Goal: Information Seeking & Learning: Find specific fact

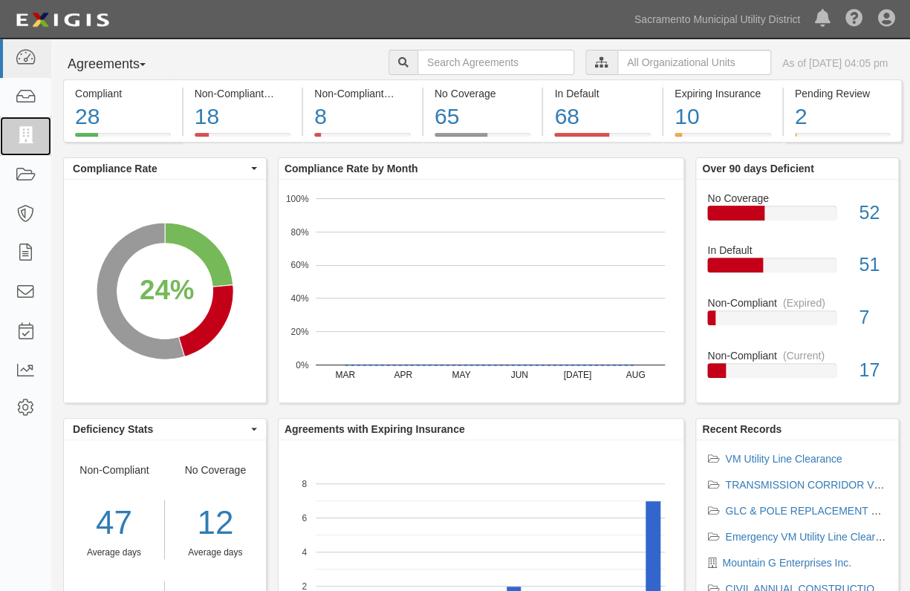
click at [31, 144] on icon at bounding box center [25, 136] width 21 height 17
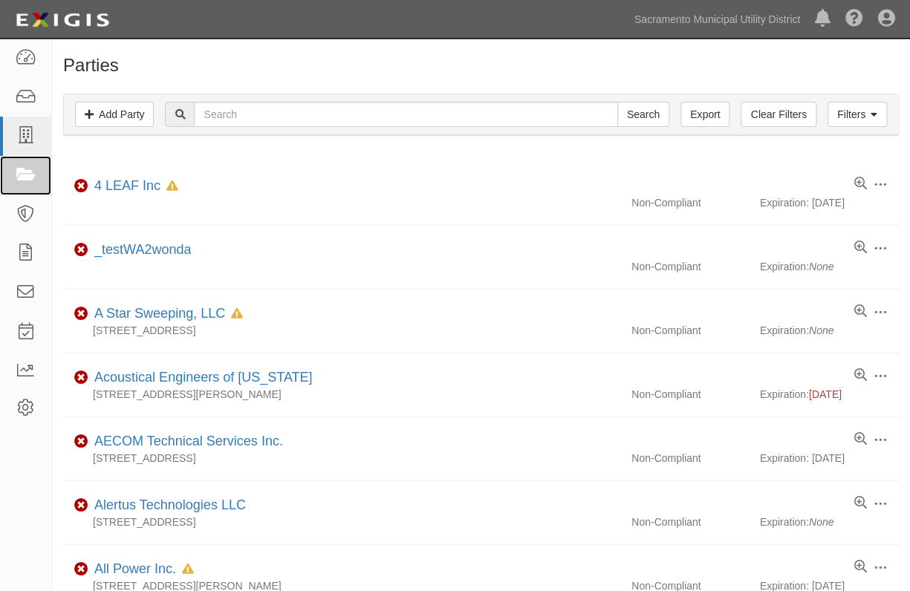
click at [22, 170] on icon at bounding box center [25, 175] width 21 height 17
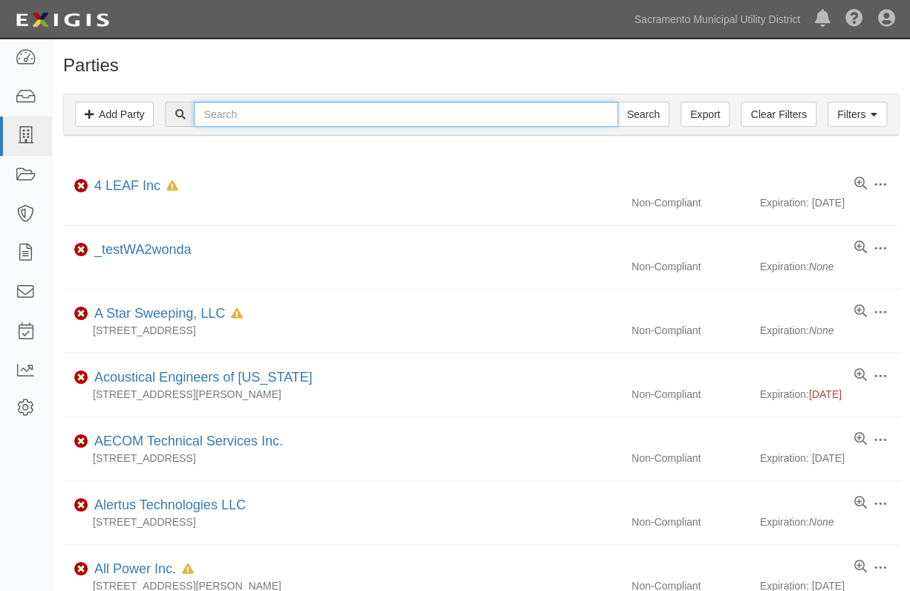
click at [260, 106] on input "text" at bounding box center [406, 114] width 424 height 25
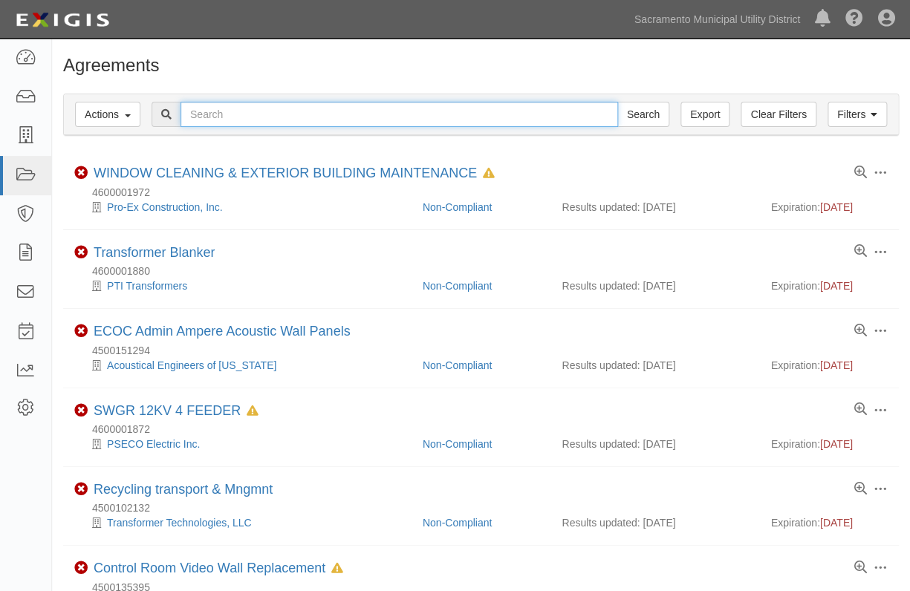
click at [197, 120] on input "text" at bounding box center [400, 114] width 438 height 25
type input "test agreement"
click at [617, 102] on input "Search" at bounding box center [643, 114] width 52 height 25
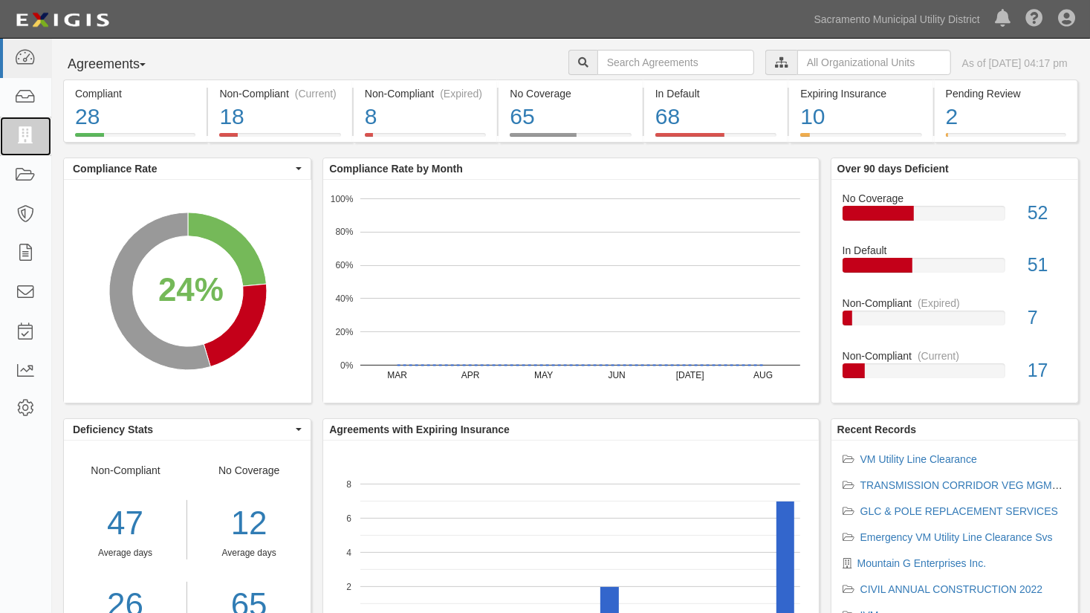
click at [20, 137] on icon at bounding box center [25, 136] width 21 height 17
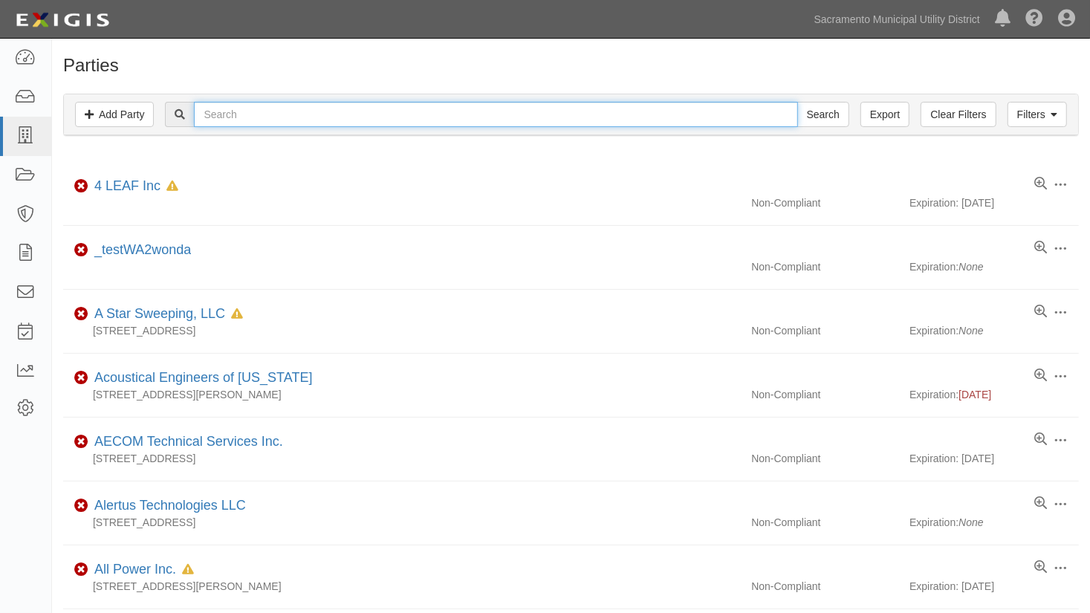
click at [231, 113] on input "text" at bounding box center [495, 114] width 603 height 25
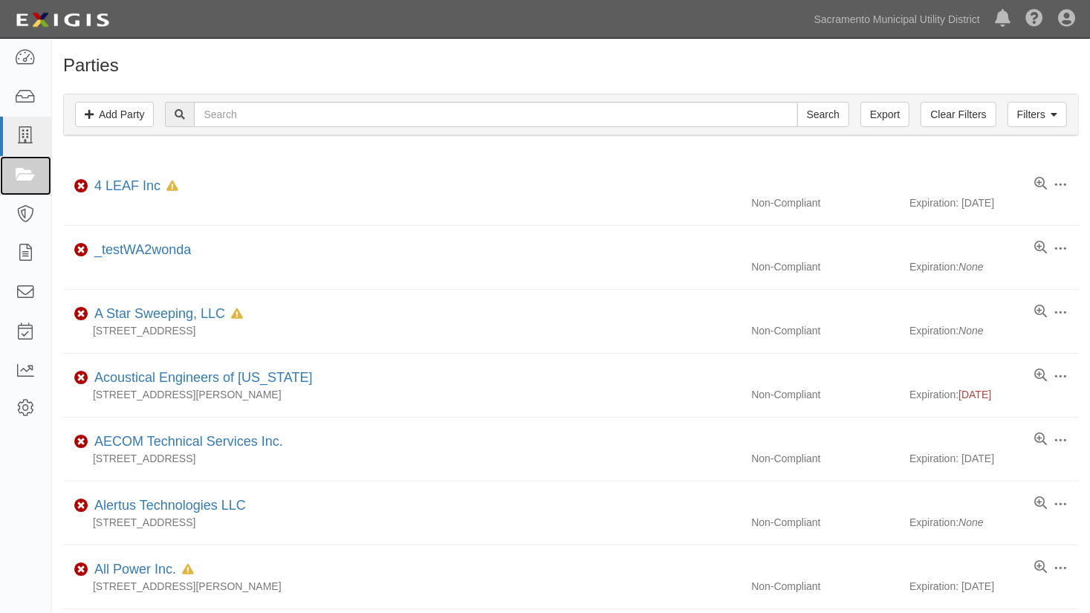
click at [37, 172] on link at bounding box center [25, 175] width 51 height 39
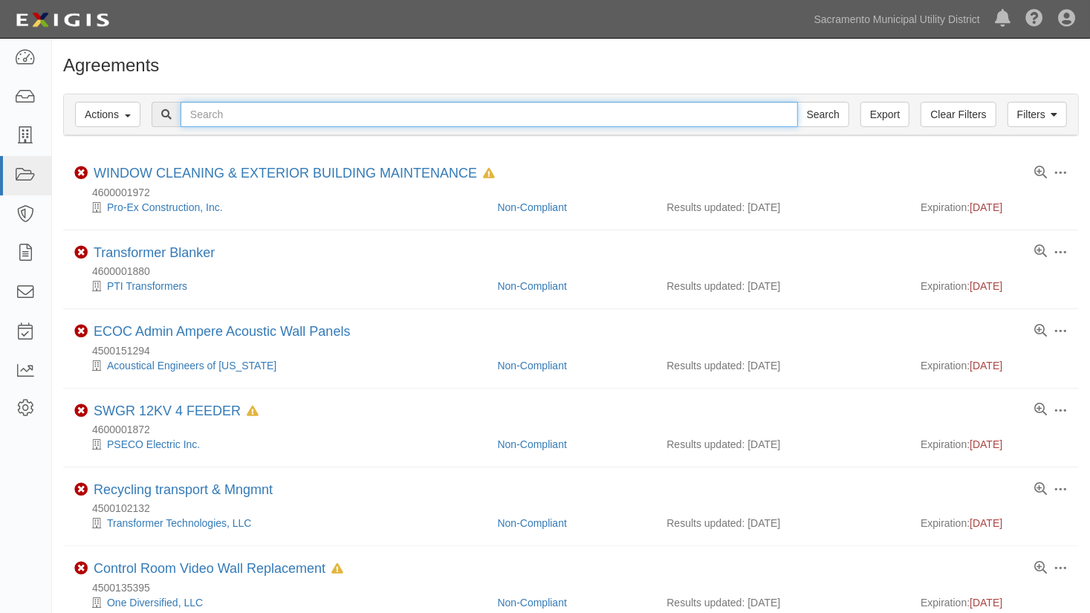
click at [214, 111] on input "text" at bounding box center [489, 114] width 617 height 25
type input "ua"
click at [797, 102] on input "Search" at bounding box center [823, 114] width 52 height 25
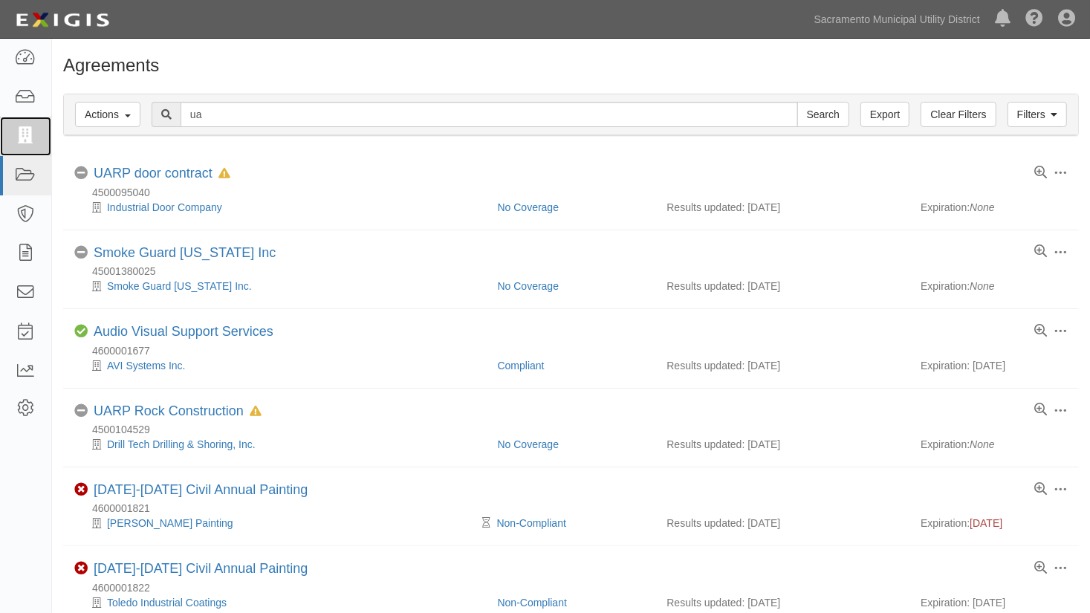
click at [30, 142] on icon at bounding box center [25, 136] width 21 height 17
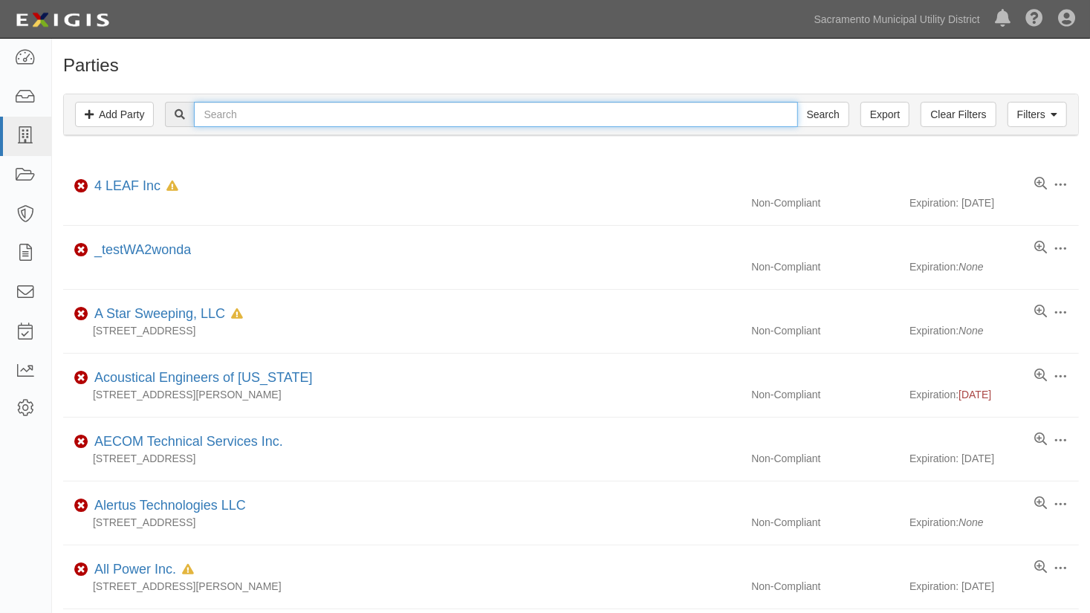
click at [212, 119] on input "text" at bounding box center [495, 114] width 603 height 25
type input "ua"
click at [797, 102] on input "Search" at bounding box center [823, 114] width 52 height 25
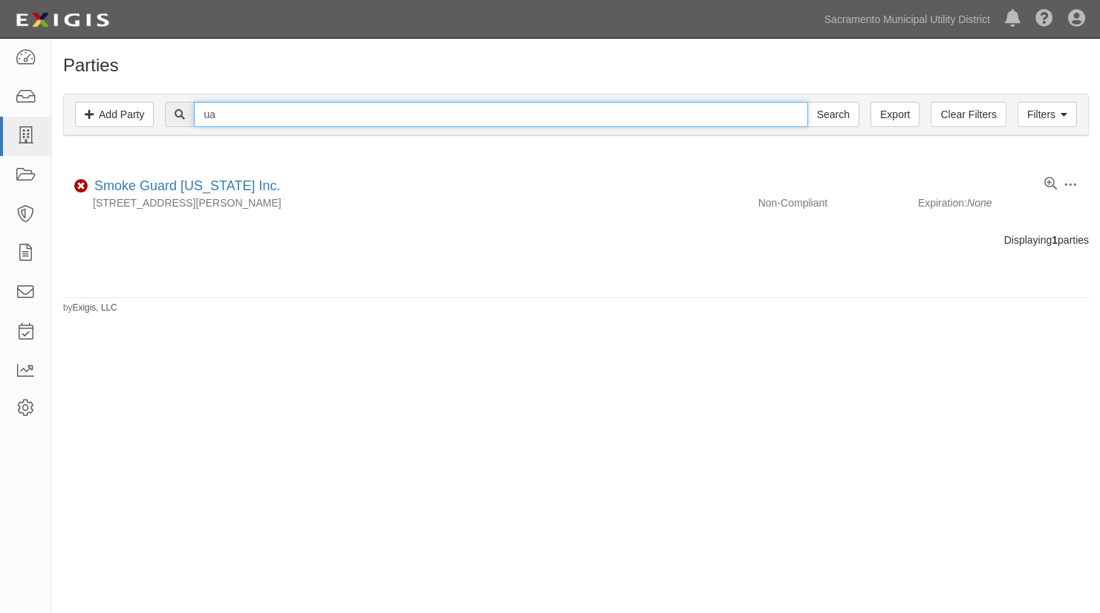
click at [251, 121] on input "ua" at bounding box center [501, 114] width 614 height 25
type input "uat"
click at [808, 102] on input "Search" at bounding box center [834, 114] width 52 height 25
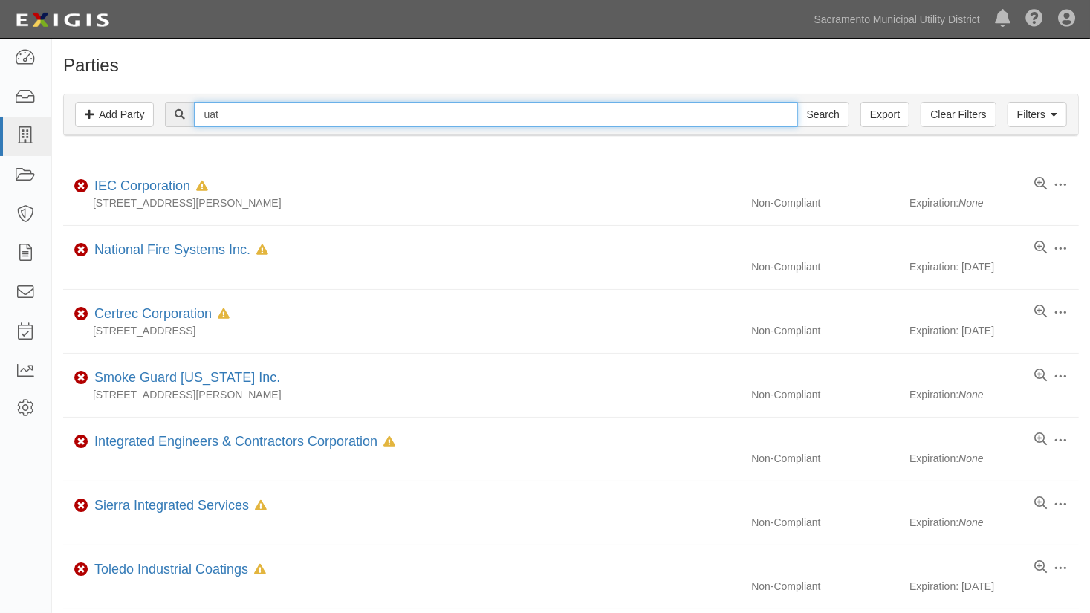
click at [237, 114] on input "uat" at bounding box center [495, 114] width 603 height 25
click at [230, 117] on input "uat" at bounding box center [495, 114] width 603 height 25
type input "uat test"
click at [797, 102] on input "Search" at bounding box center [823, 114] width 52 height 25
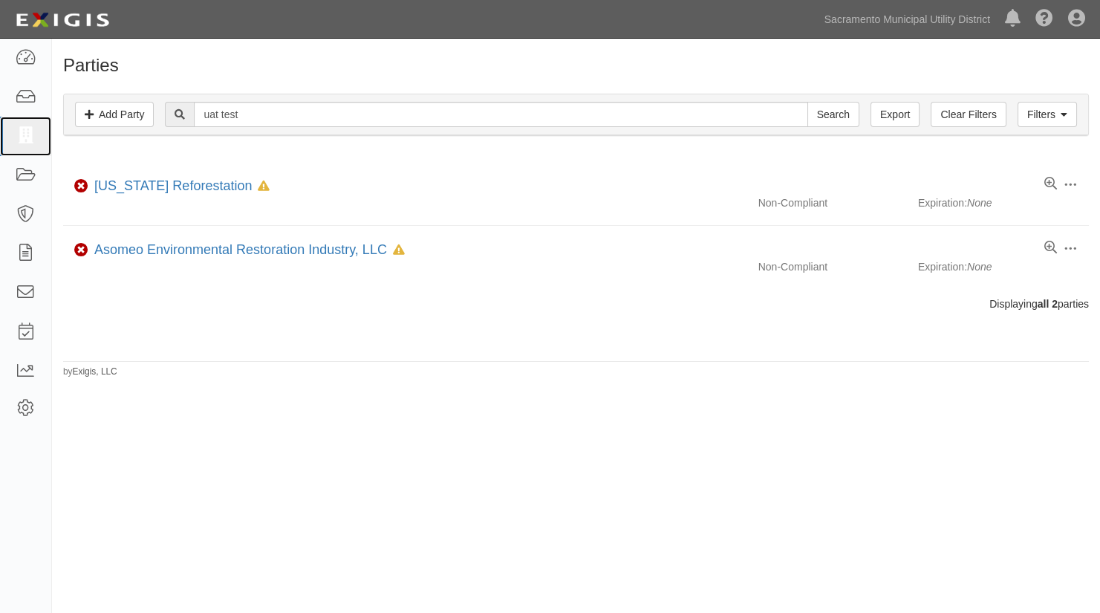
click at [25, 134] on icon at bounding box center [25, 136] width 21 height 17
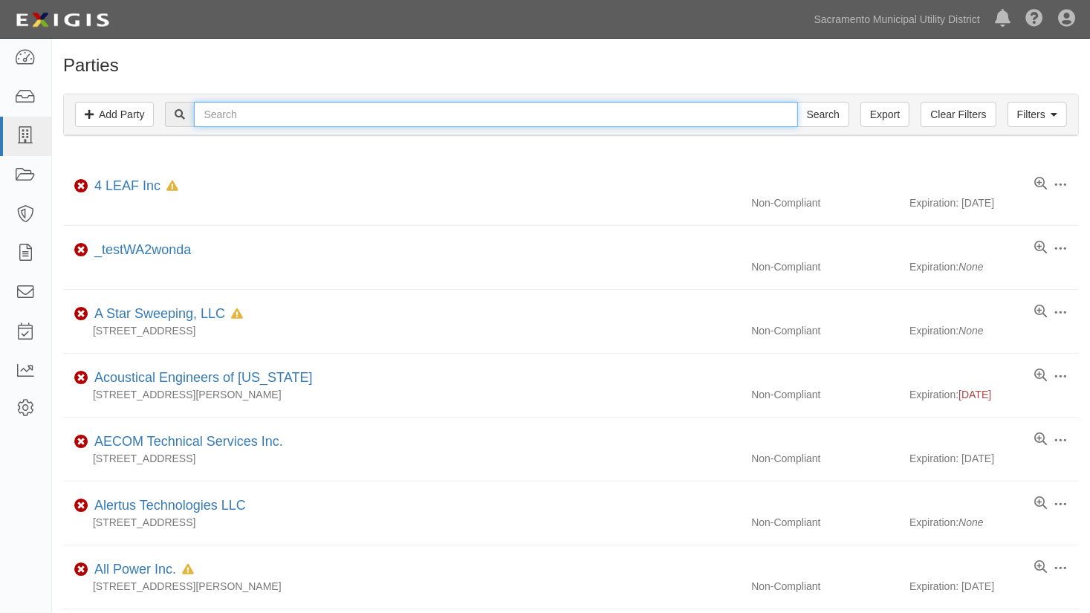
click at [233, 124] on input "text" at bounding box center [495, 114] width 603 height 25
type input "uat te"
click at [797, 102] on input "Search" at bounding box center [823, 114] width 52 height 25
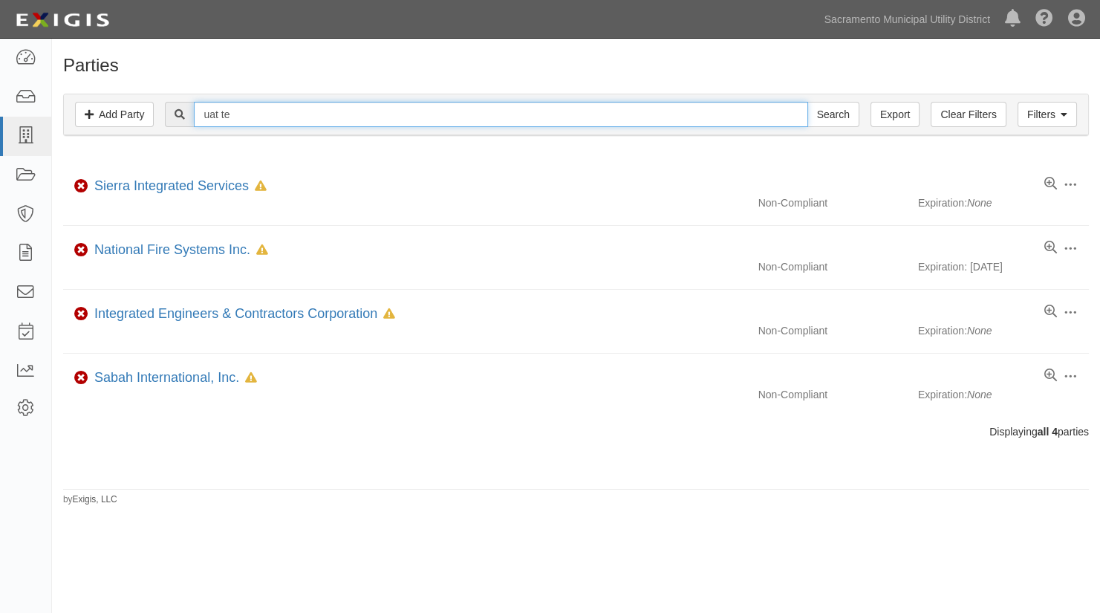
click at [250, 121] on input "uat te" at bounding box center [501, 114] width 614 height 25
type input "u"
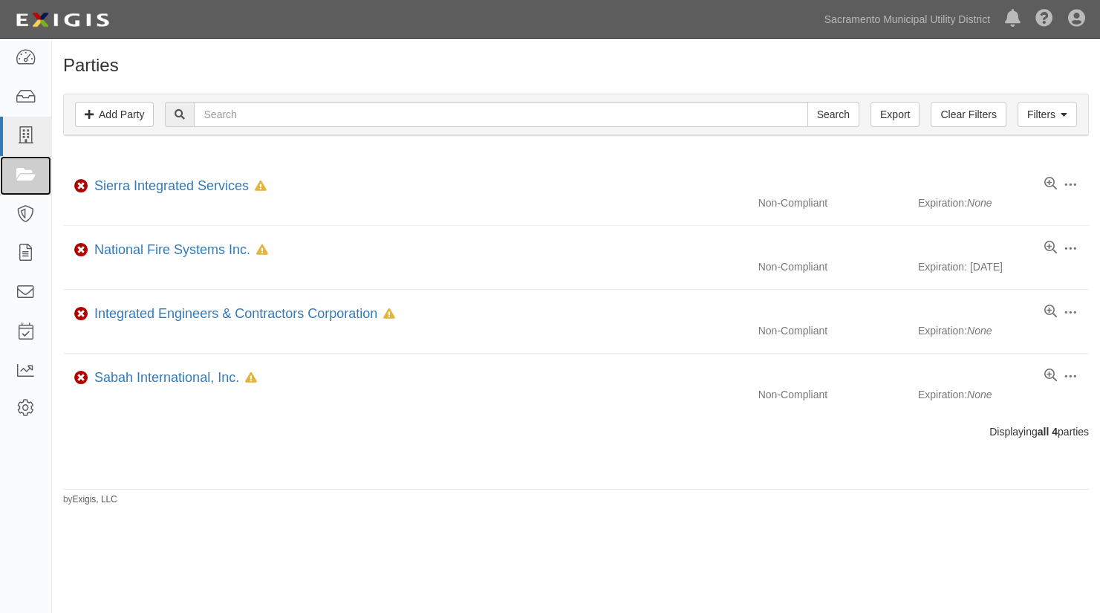
click at [27, 172] on icon at bounding box center [25, 175] width 21 height 17
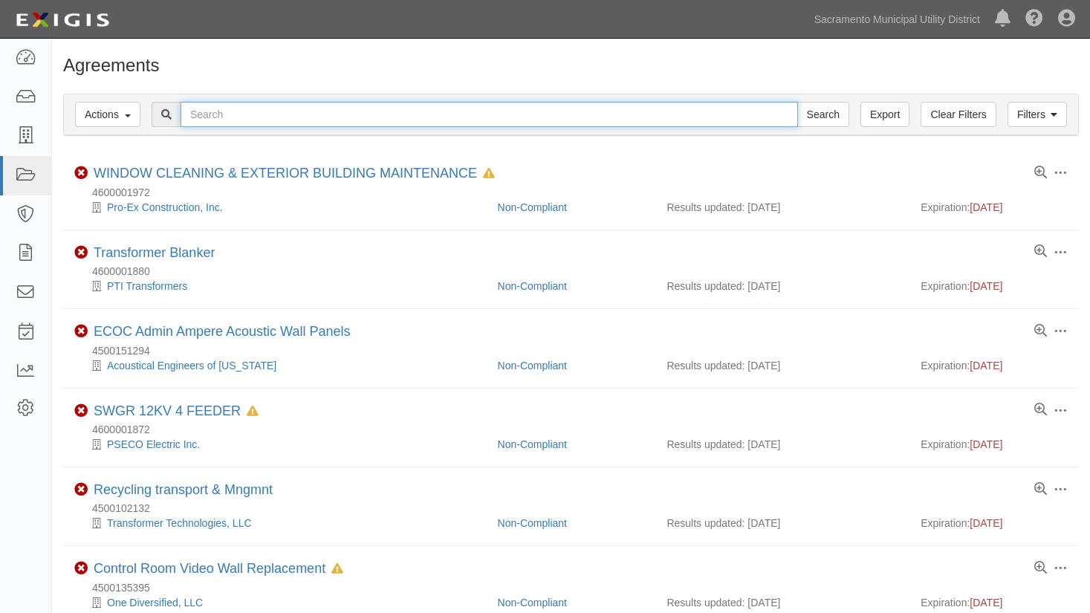
drag, startPoint x: 0, startPoint y: 0, endPoint x: 275, endPoint y: 117, distance: 298.7
click at [275, 117] on input "text" at bounding box center [489, 114] width 617 height 25
type input "uat te"
click at [797, 102] on input "Search" at bounding box center [823, 114] width 52 height 25
